Goal: Task Accomplishment & Management: Manage account settings

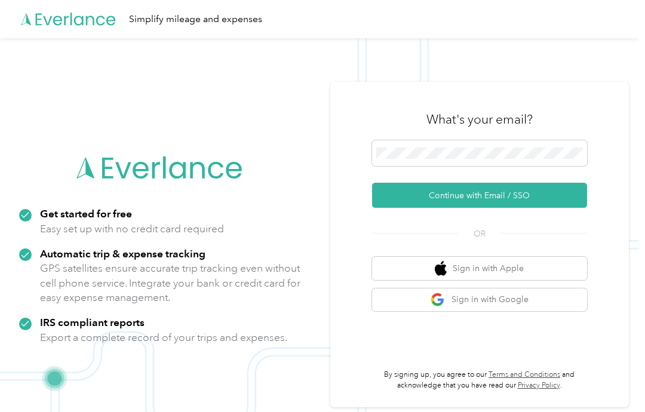
click at [536, 208] on button "Continue with Email / SSO" at bounding box center [479, 195] width 215 height 25
click at [493, 208] on button "Continue with Email / SSO" at bounding box center [479, 195] width 215 height 25
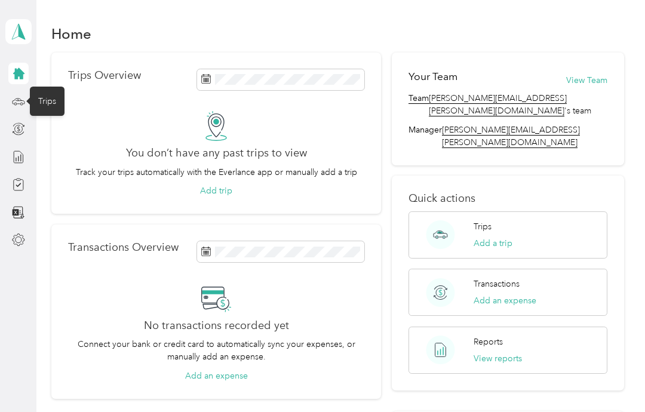
click at [17, 100] on icon at bounding box center [18, 101] width 13 height 13
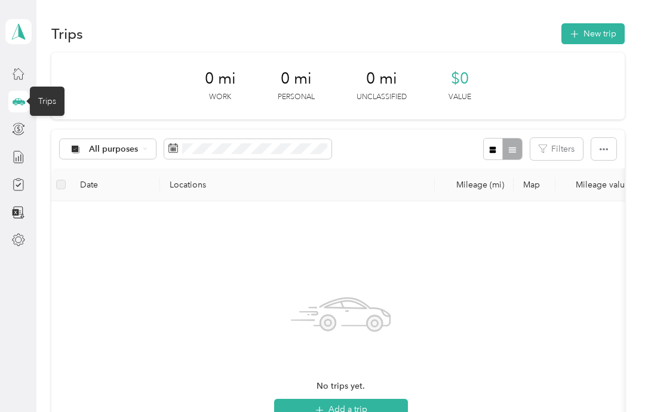
click at [75, 330] on div "No trips yet. Add a trip" at bounding box center [341, 353] width 560 height 284
